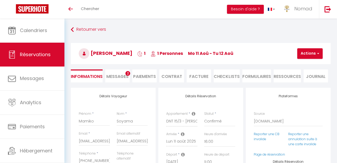
select select "34978"
select select "16:00"
select select "11:00"
select select "2"
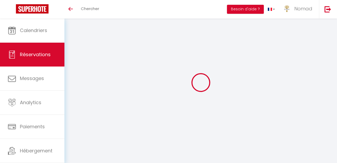
select select "34978"
select select "2"
select select
checkbox input "false"
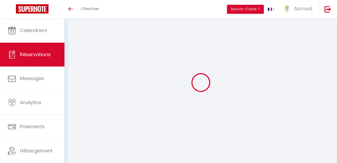
type textarea "** THIS RESERVATION HAS BEEN PRE-PAID ** BOOKING NOTE : Payment charge is EUR 2…"
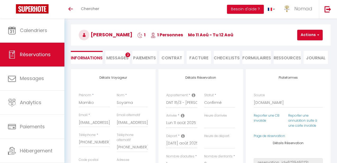
type input "15.11"
select select
checkbox input "false"
select select "16:00"
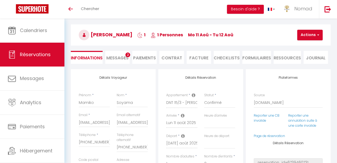
select select "11:00"
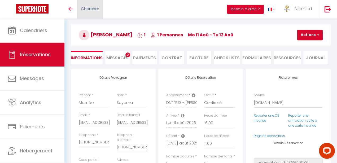
scroll to position [0, 0]
